Goal: Information Seeking & Learning: Learn about a topic

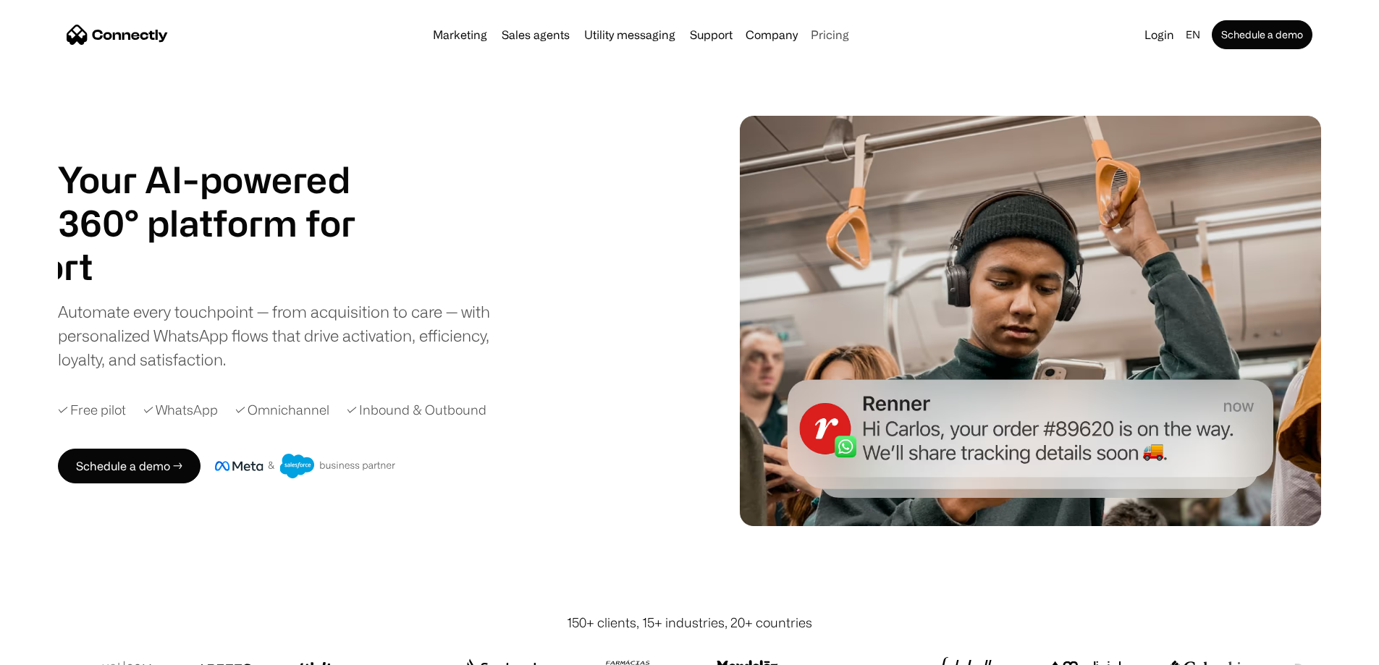
click at [855, 41] on link "Pricing" at bounding box center [830, 35] width 50 height 12
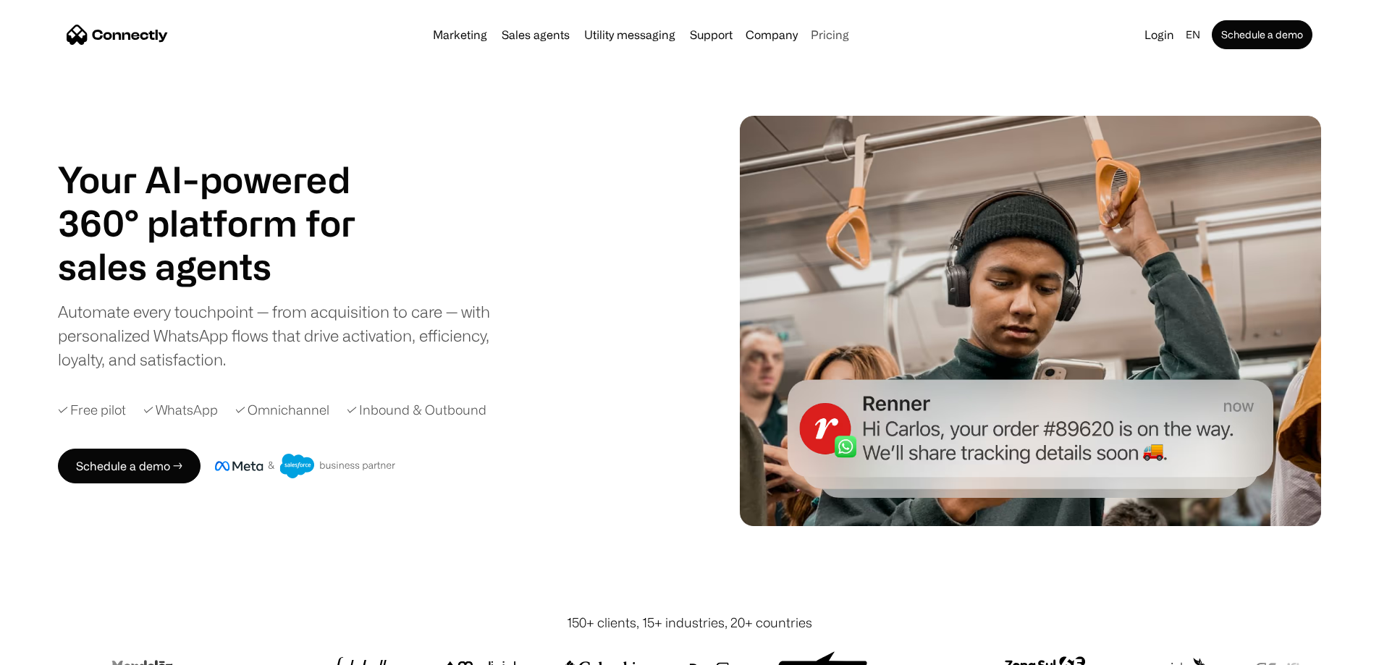
click at [855, 34] on link "Pricing" at bounding box center [830, 35] width 50 height 12
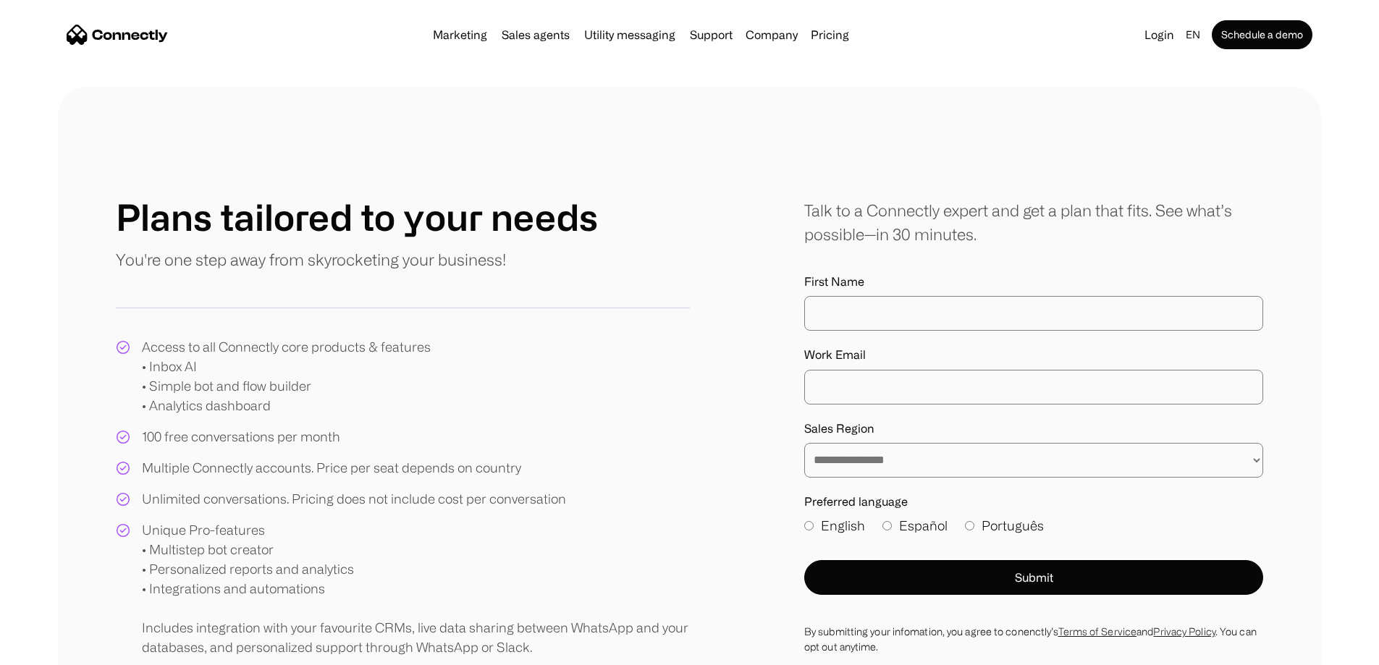
scroll to position [145, 0]
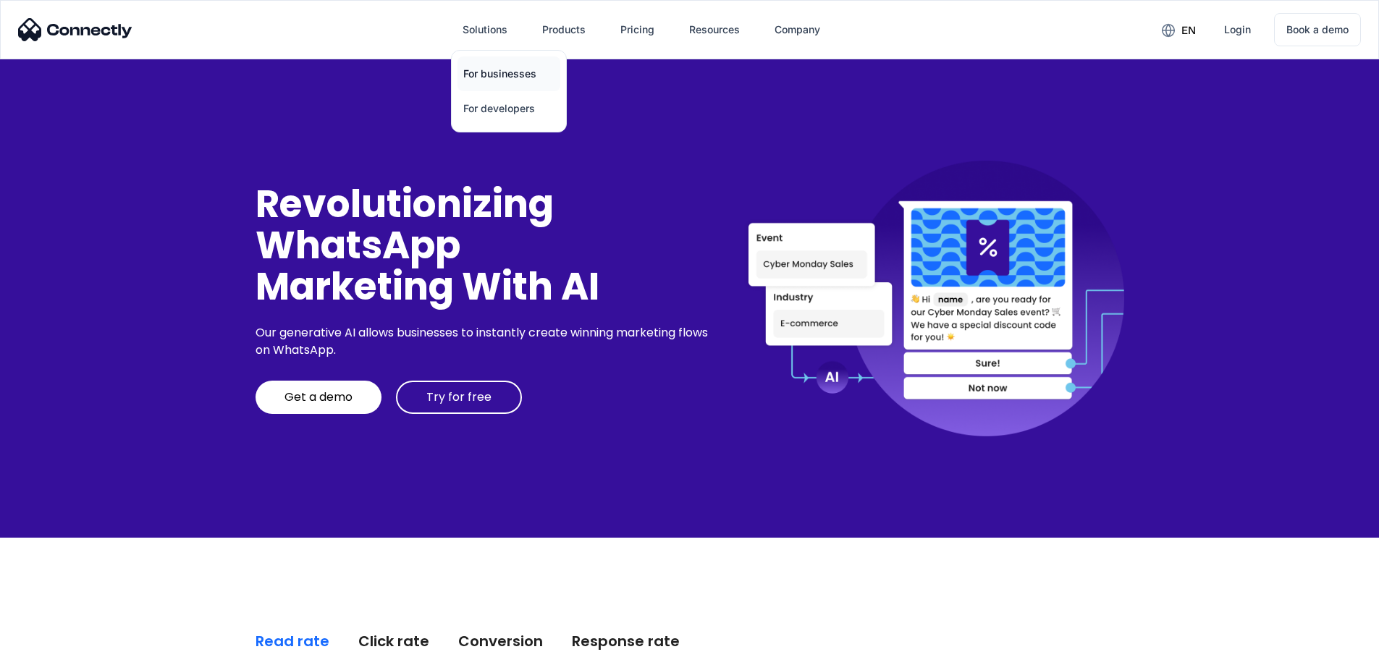
click at [502, 82] on link "For businesses" at bounding box center [509, 73] width 103 height 35
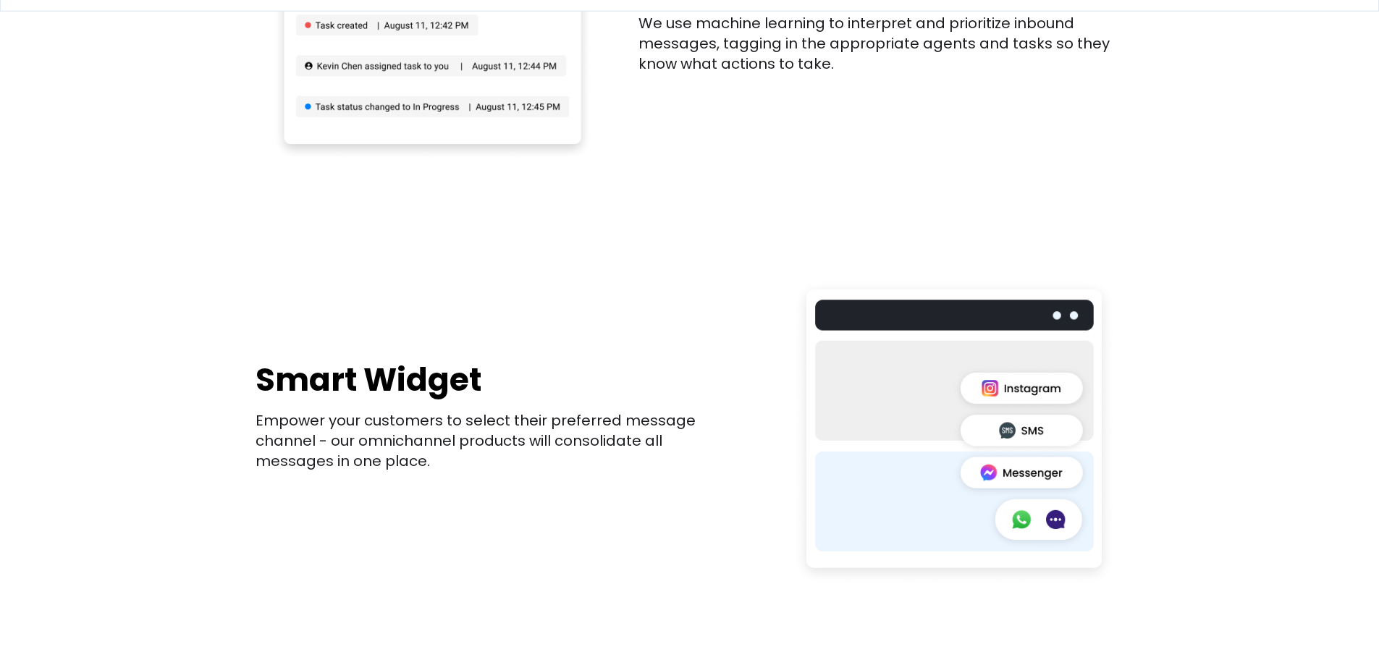
scroll to position [3548, 0]
